Goal: Communication & Community: Answer question/provide support

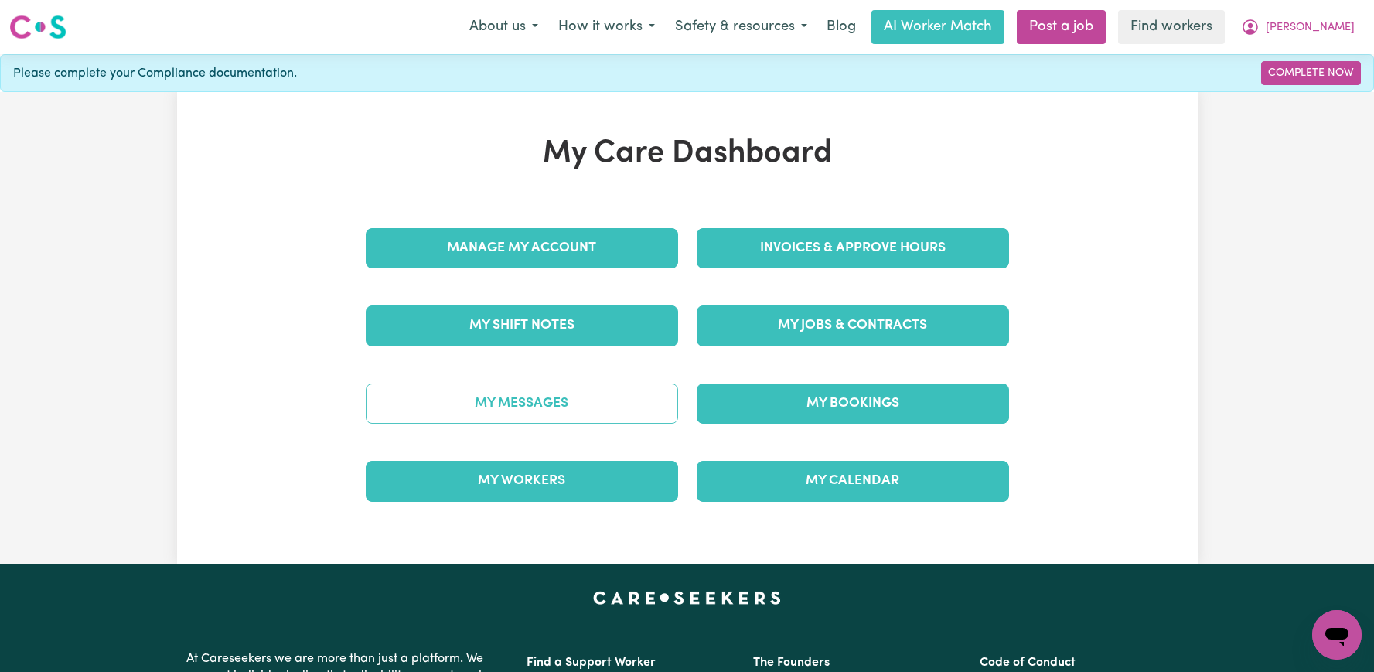
click at [510, 399] on link "My Messages" at bounding box center [522, 404] width 312 height 40
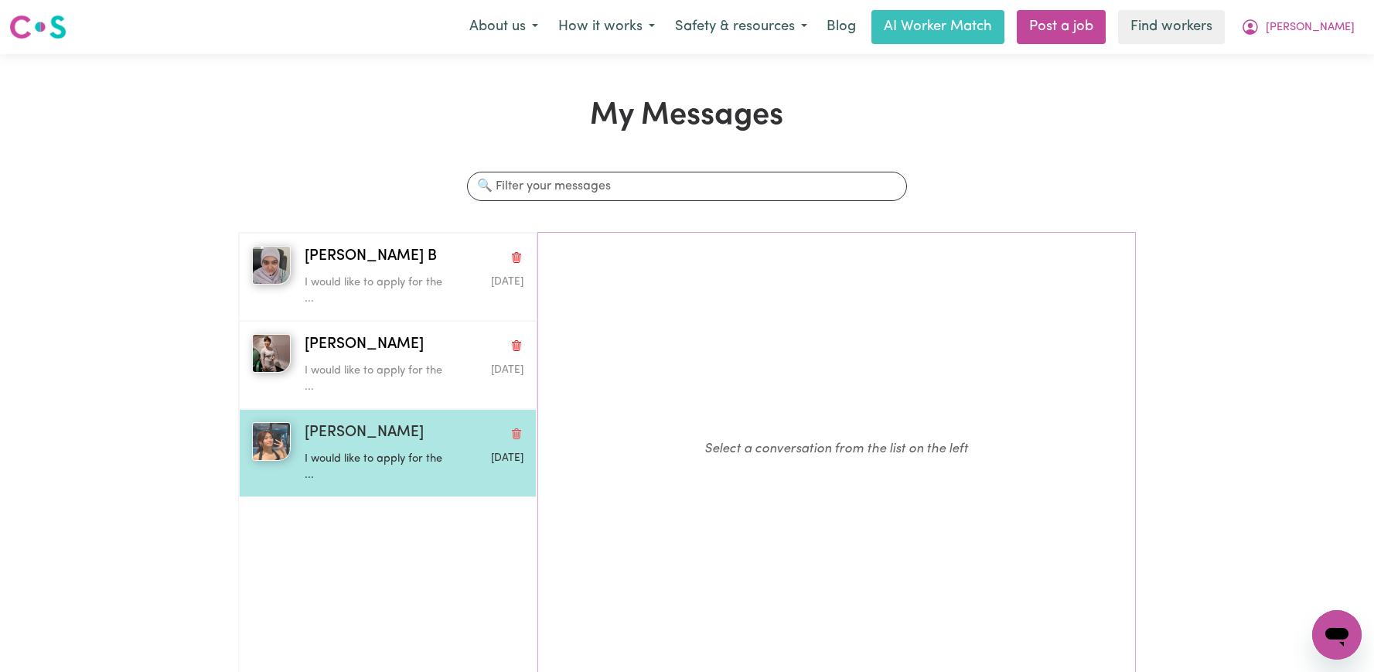
scroll to position [4, 0]
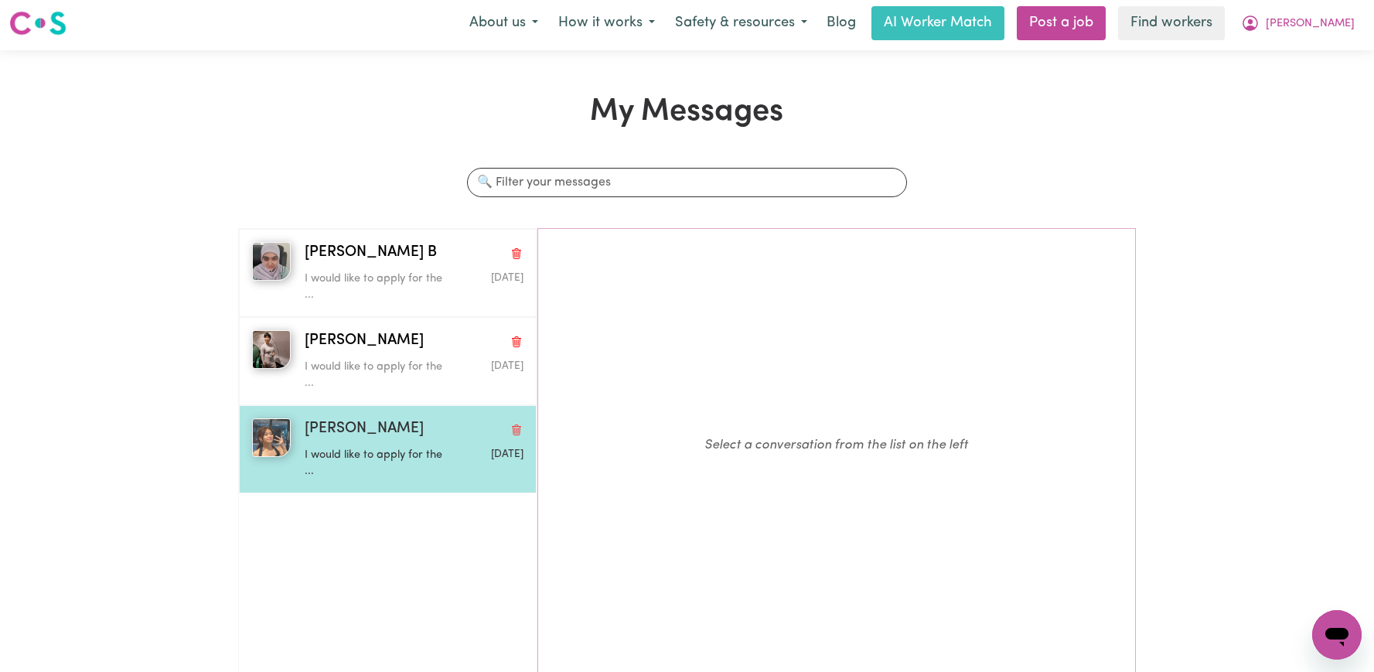
click at [413, 462] on p "I would like to apply for the ..." at bounding box center [378, 463] width 146 height 33
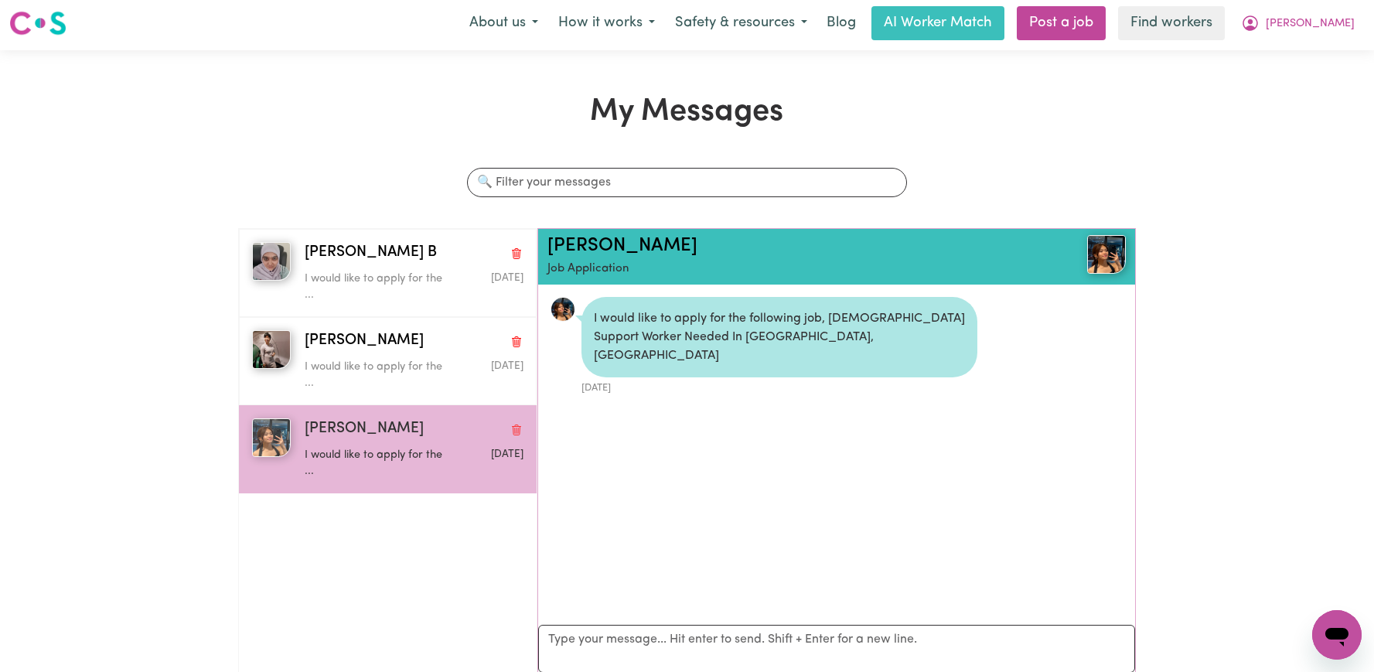
scroll to position [9, 0]
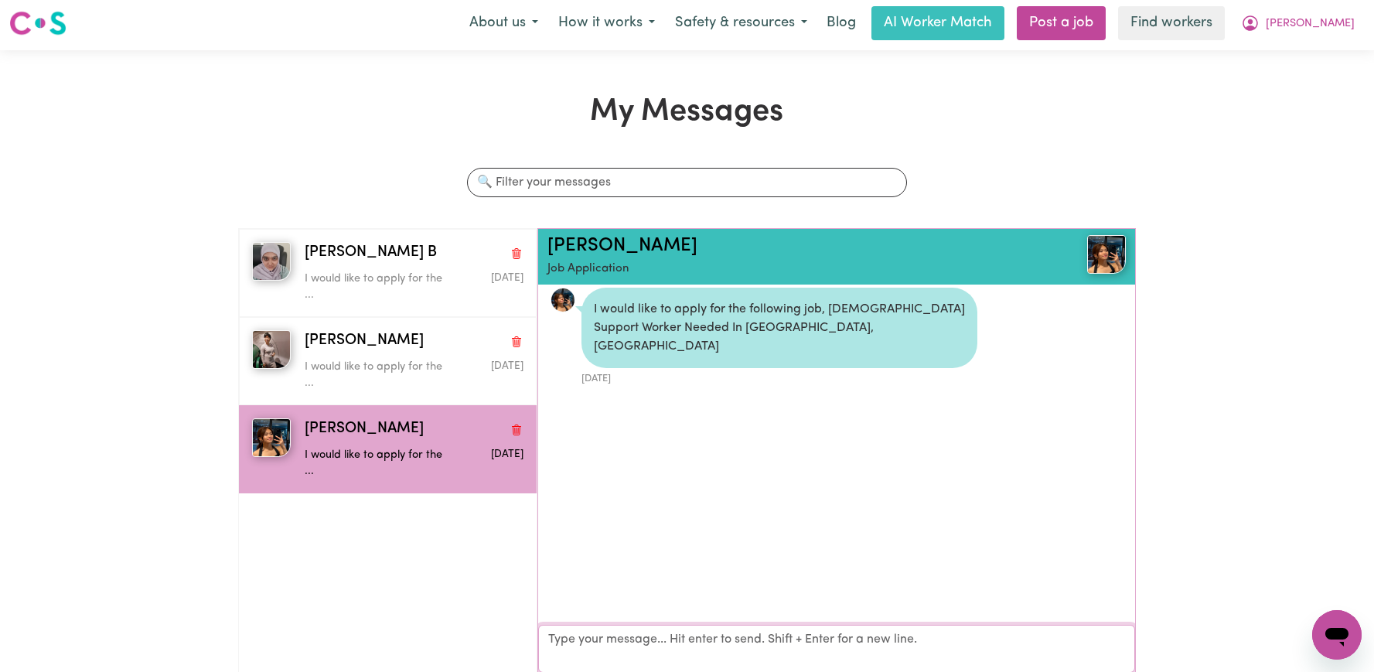
click at [638, 646] on textarea "Your reply" at bounding box center [836, 649] width 597 height 48
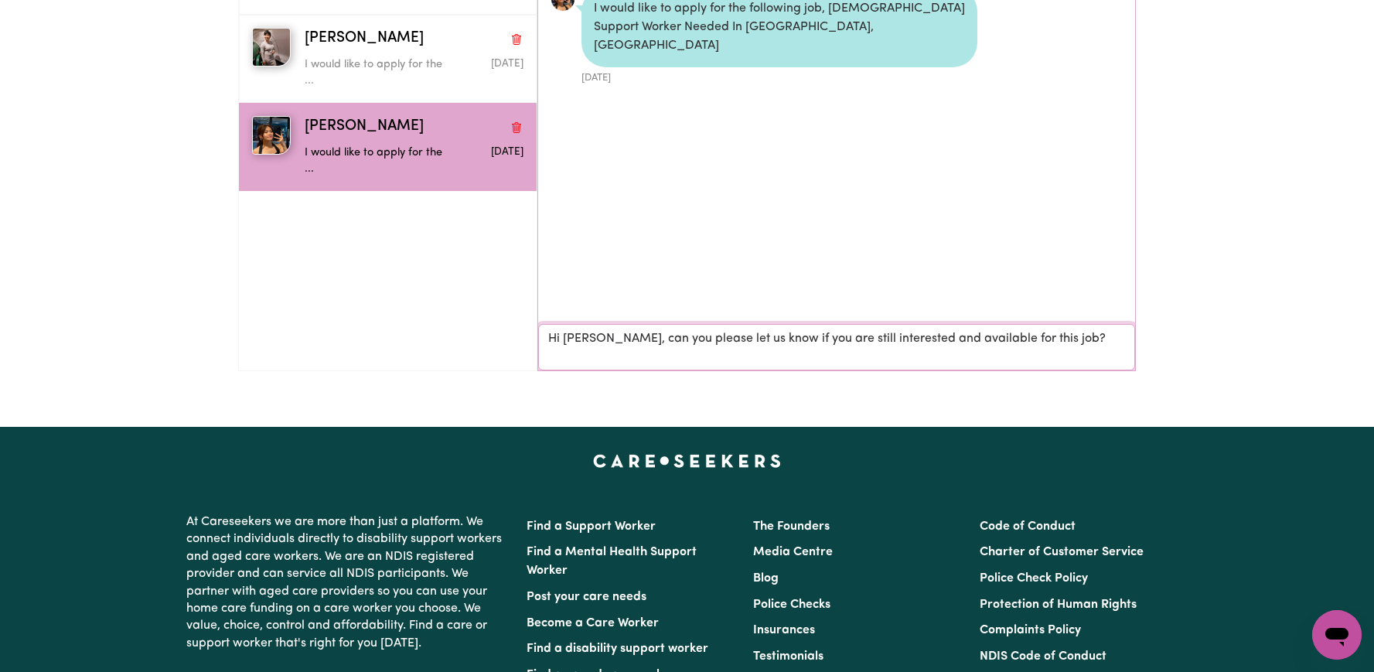
scroll to position [313, 0]
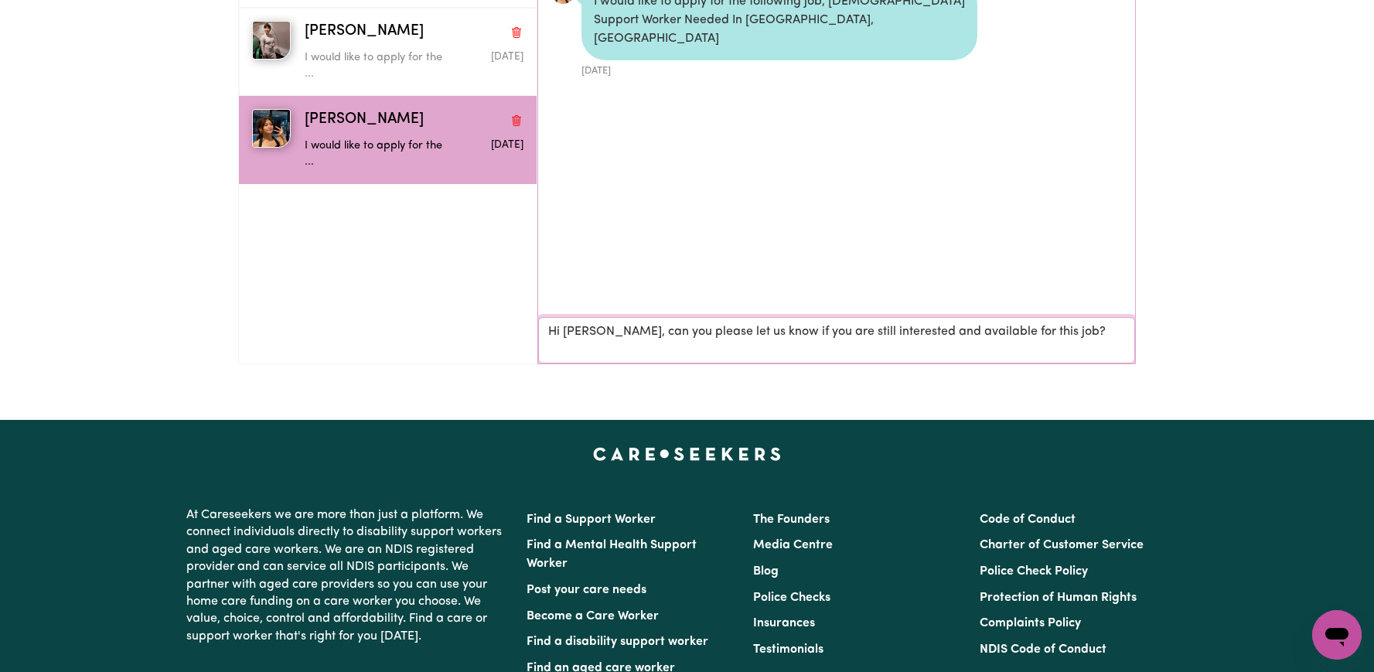
type textarea "Hi Cindy, can you please let us know if you are still interested and available …"
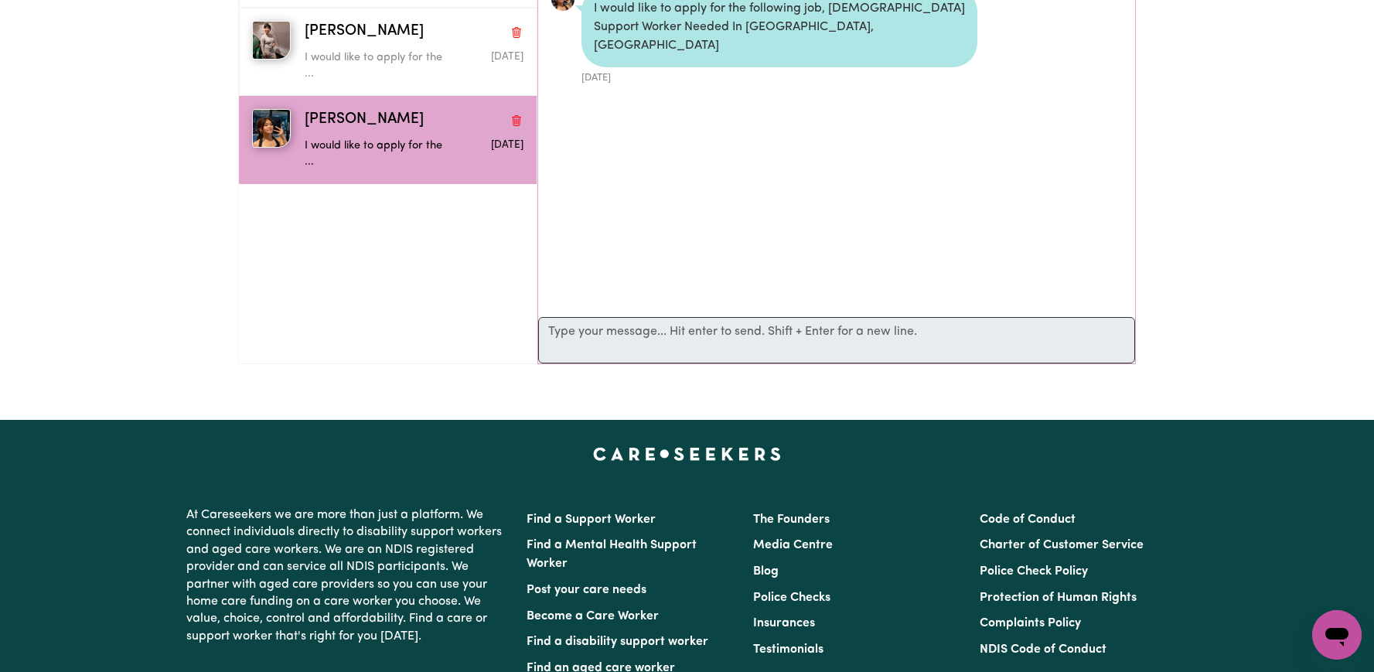
scroll to position [8, 0]
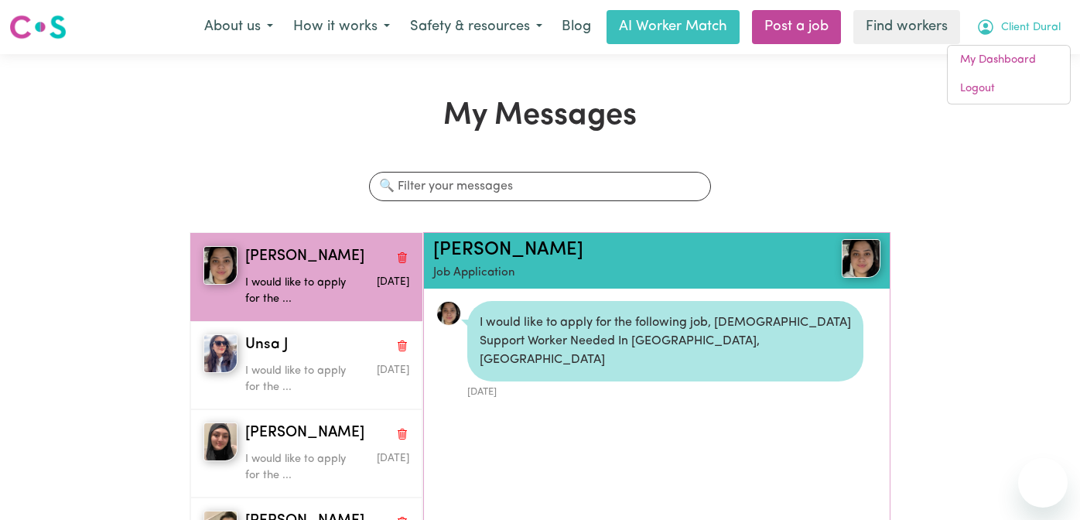
click at [1019, 87] on link "Logout" at bounding box center [1008, 88] width 122 height 29
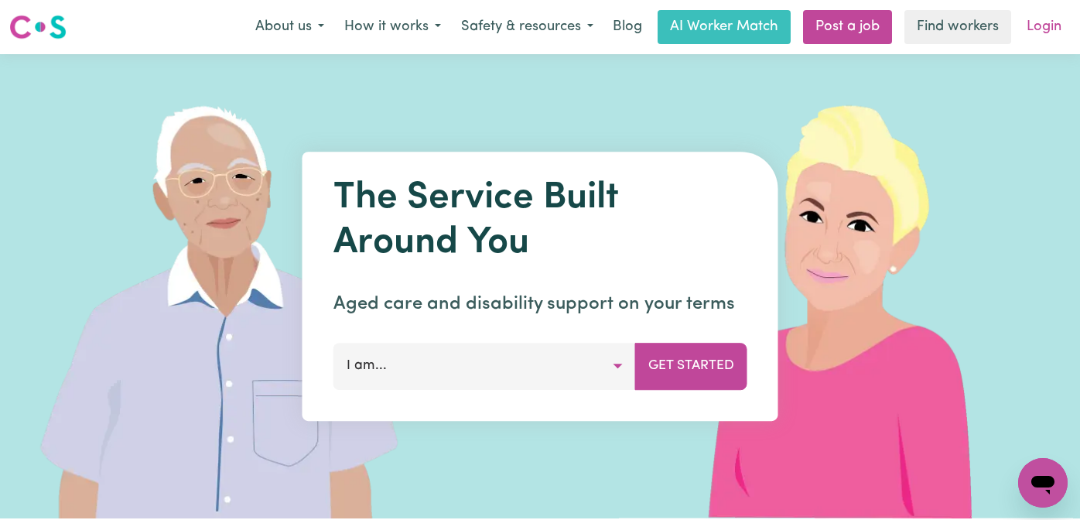
click at [1046, 16] on link "Login" at bounding box center [1043, 27] width 53 height 34
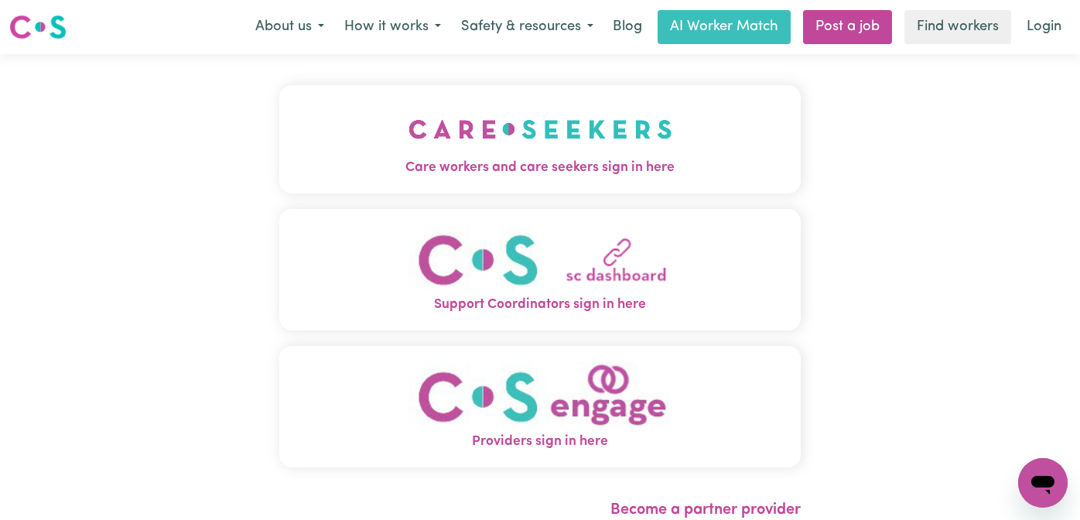
click at [317, 152] on button "Care workers and care seekers sign in here" at bounding box center [539, 139] width 521 height 108
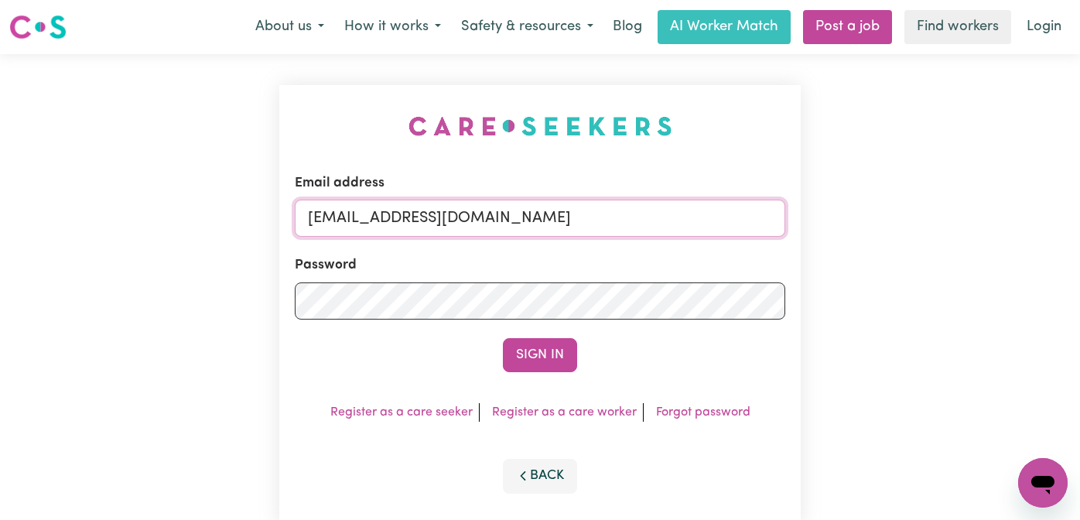
drag, startPoint x: 732, startPoint y: 217, endPoint x: 389, endPoint y: 214, distance: 342.6
click at [389, 214] on input "[EMAIL_ADDRESS][DOMAIN_NAME]" at bounding box center [540, 218] width 490 height 37
paste input "[PERSON_NAME]"
type input "[EMAIL_ADDRESS][DOMAIN_NAME]"
click at [503, 338] on button "Sign In" at bounding box center [540, 355] width 74 height 34
